Goal: Information Seeking & Learning: Learn about a topic

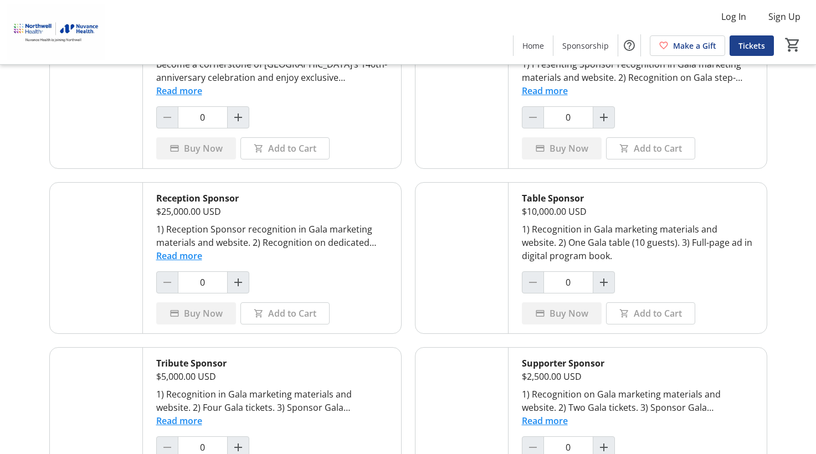
scroll to position [277, 0]
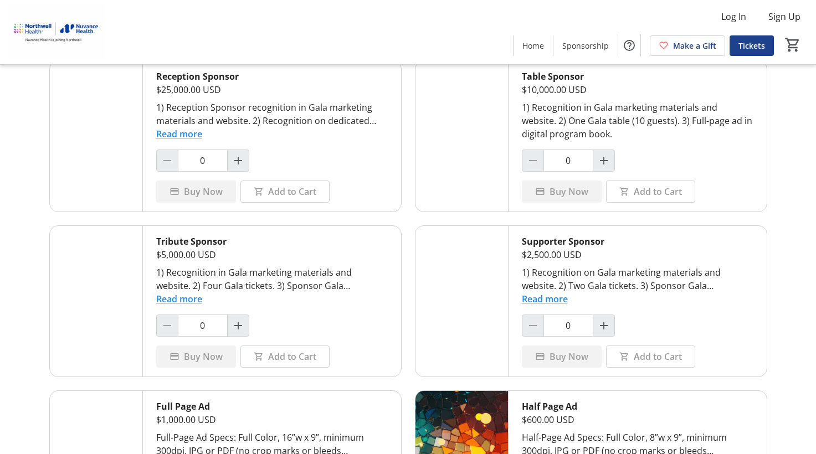
click at [671, 127] on div "1) Recognition in Gala marketing materials and website. 2) One Gala table (10 g…" at bounding box center [638, 121] width 232 height 40
click at [597, 125] on div "1) Recognition in Gala marketing materials and website. 2) One Gala table (10 g…" at bounding box center [638, 121] width 232 height 40
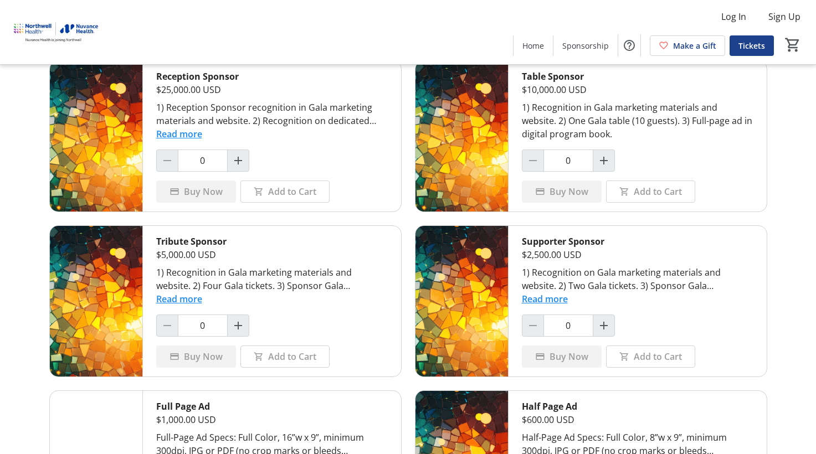
click at [180, 304] on button "Read more" at bounding box center [179, 298] width 46 height 13
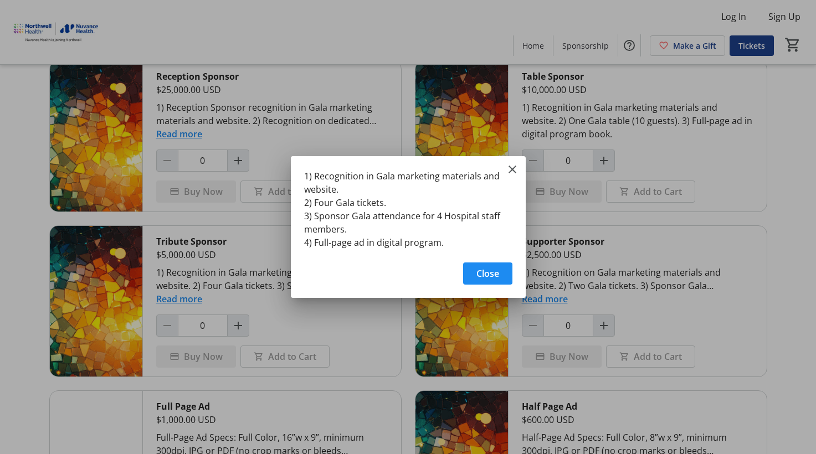
scroll to position [0, 0]
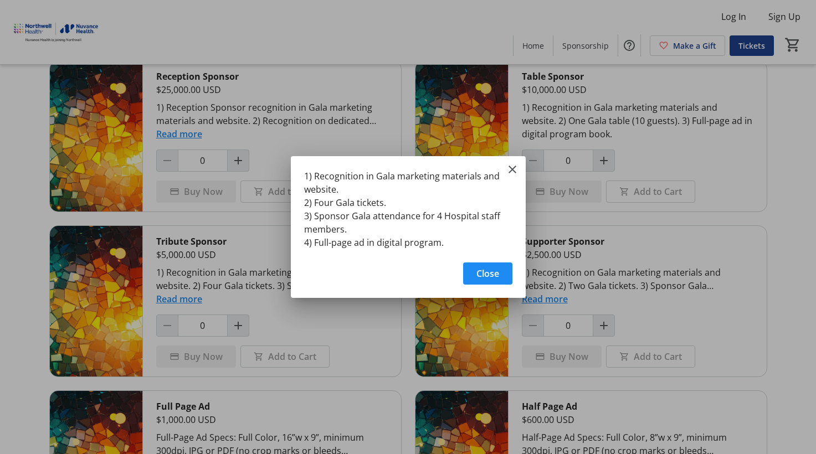
click at [185, 301] on div at bounding box center [408, 227] width 816 height 454
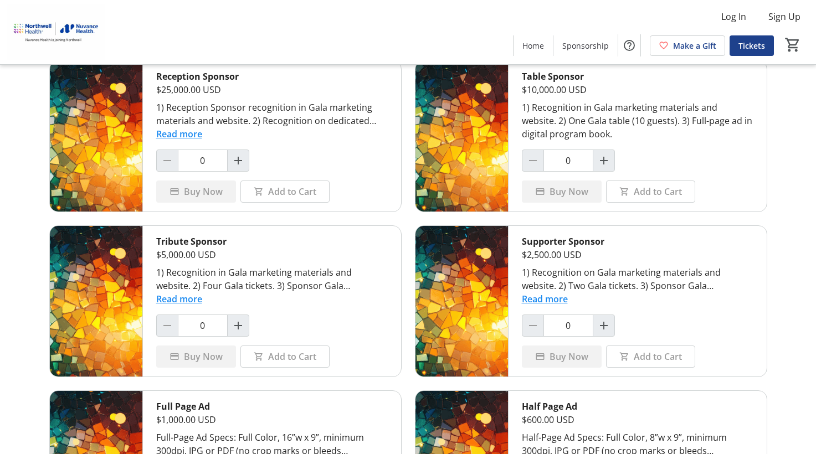
click at [185, 301] on button "Read more" at bounding box center [179, 298] width 46 height 13
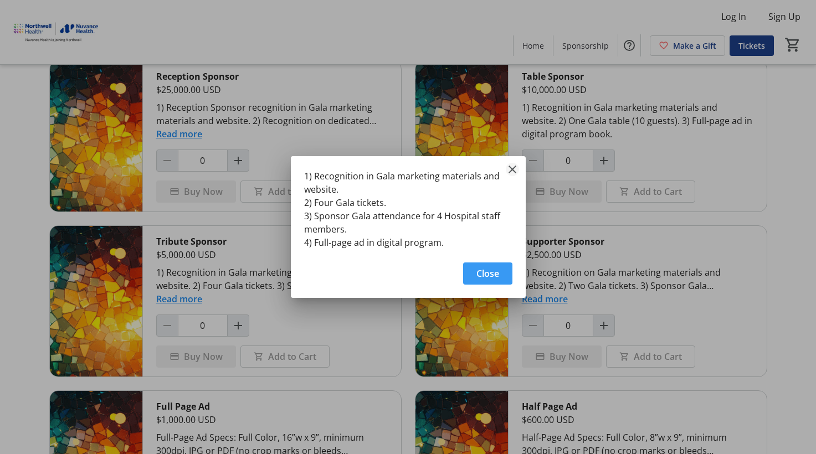
click at [513, 173] on mat-icon "Close" at bounding box center [512, 169] width 13 height 13
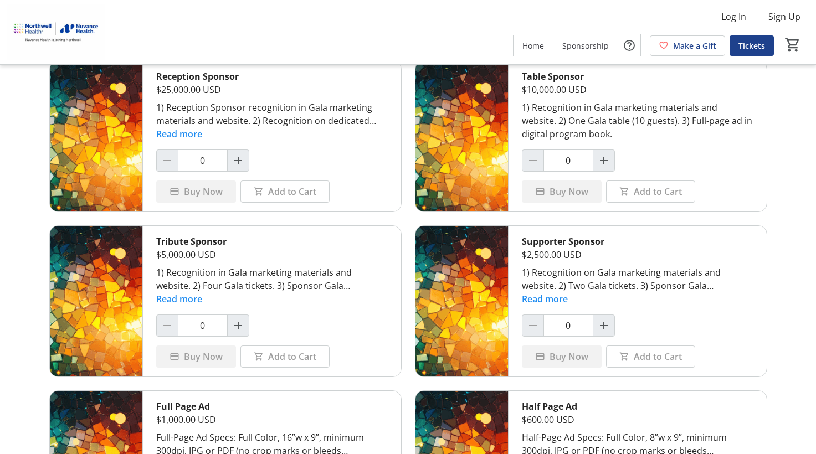
scroll to position [277, 0]
click at [543, 296] on button "Read more" at bounding box center [545, 298] width 46 height 13
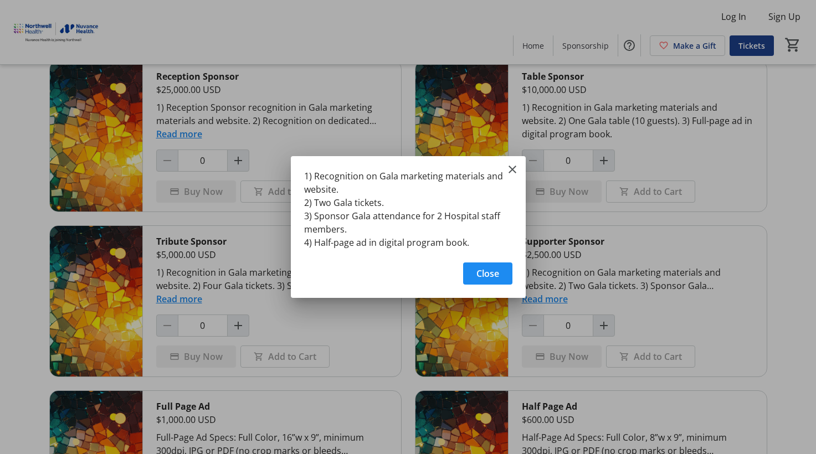
scroll to position [0, 0]
click at [507, 172] on mat-icon "Close" at bounding box center [512, 169] width 13 height 13
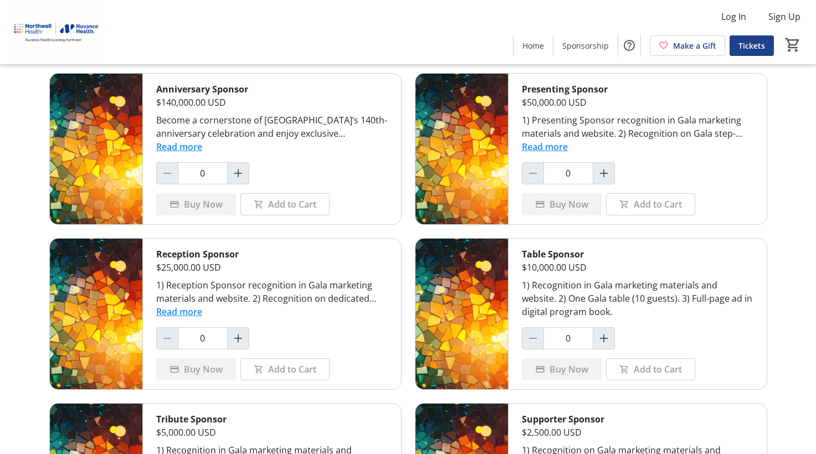
scroll to position [93, 0]
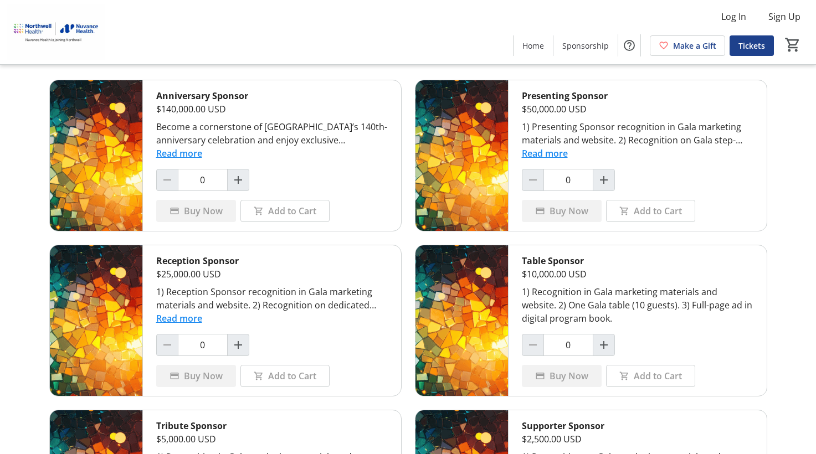
click at [564, 305] on div "1) Recognition in Gala marketing materials and website. 2) One Gala table (10 g…" at bounding box center [638, 305] width 232 height 40
